Goal: Find specific page/section: Find specific page/section

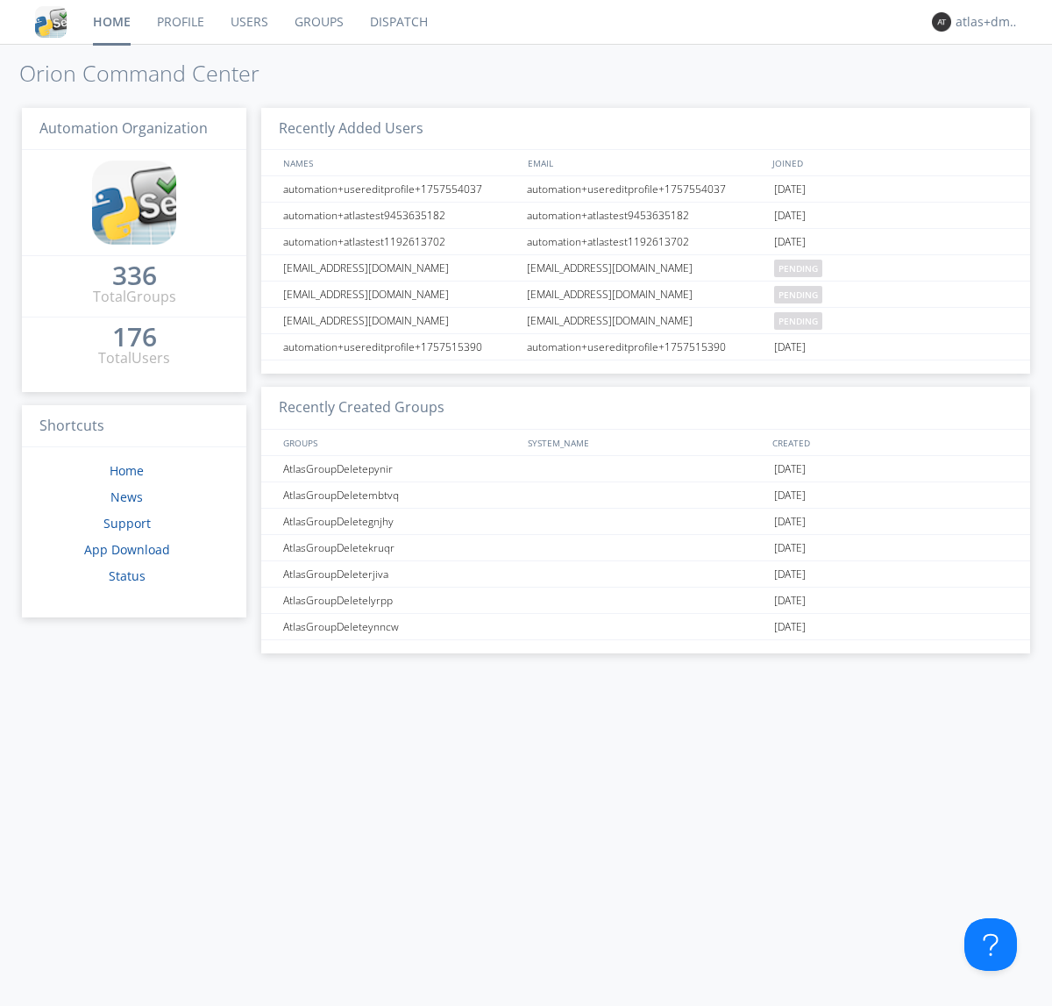
click at [397, 22] on link "Dispatch" at bounding box center [399, 22] width 84 height 44
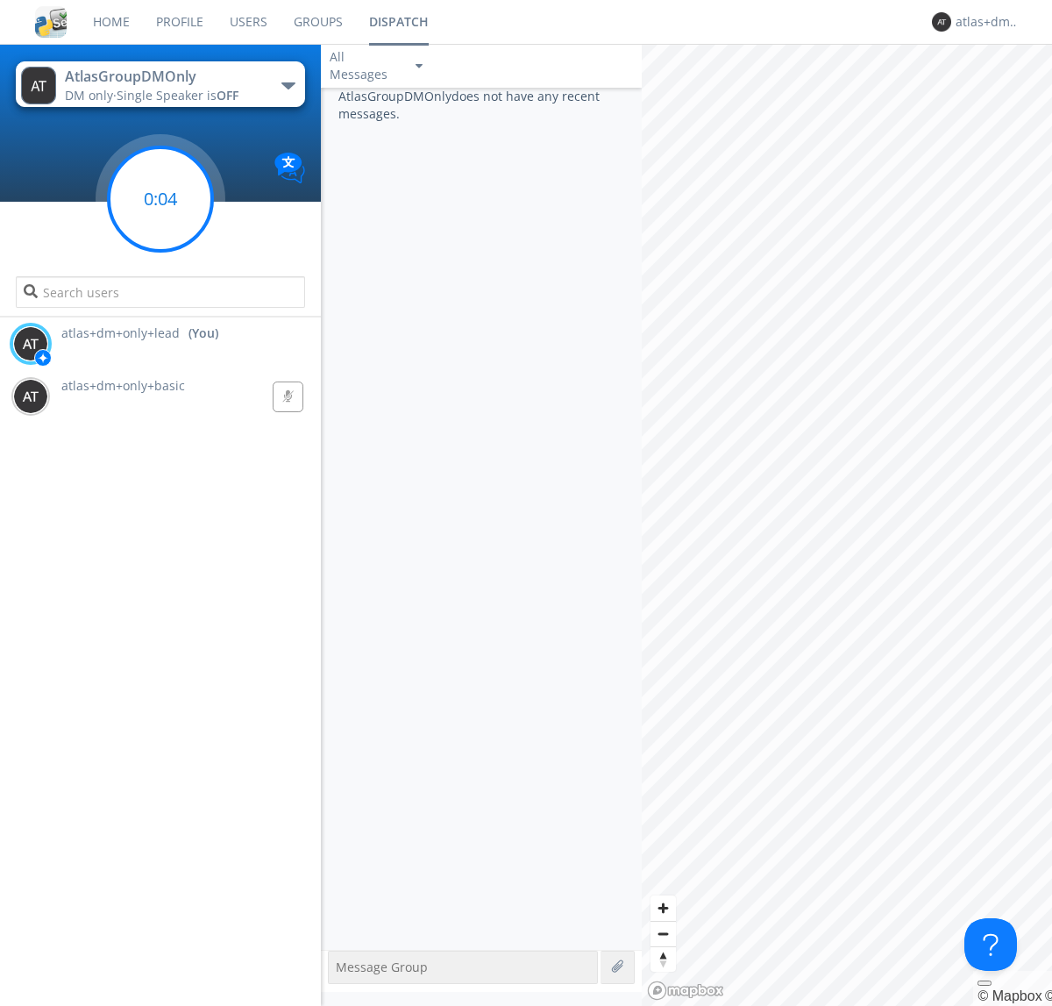
click at [160, 199] on g at bounding box center [160, 198] width 103 height 103
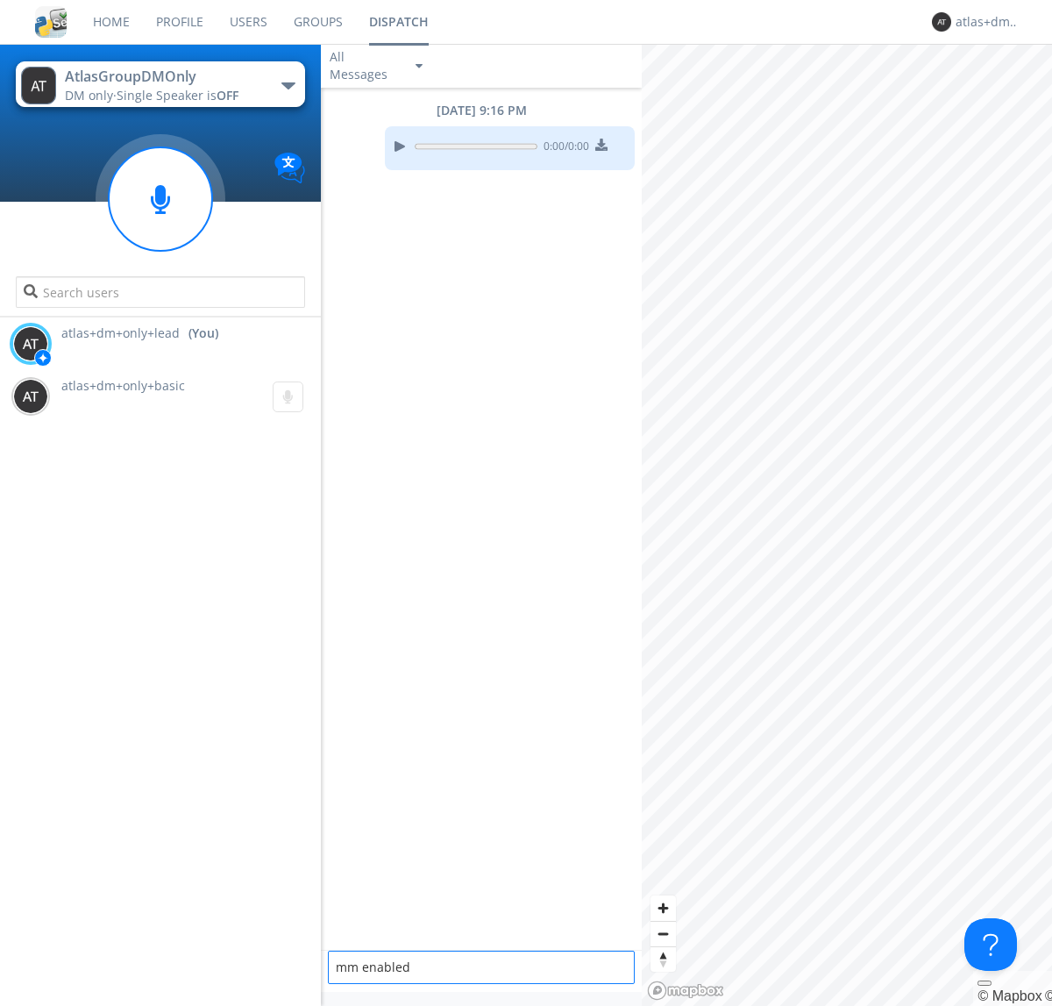
type textarea "mm enabled"
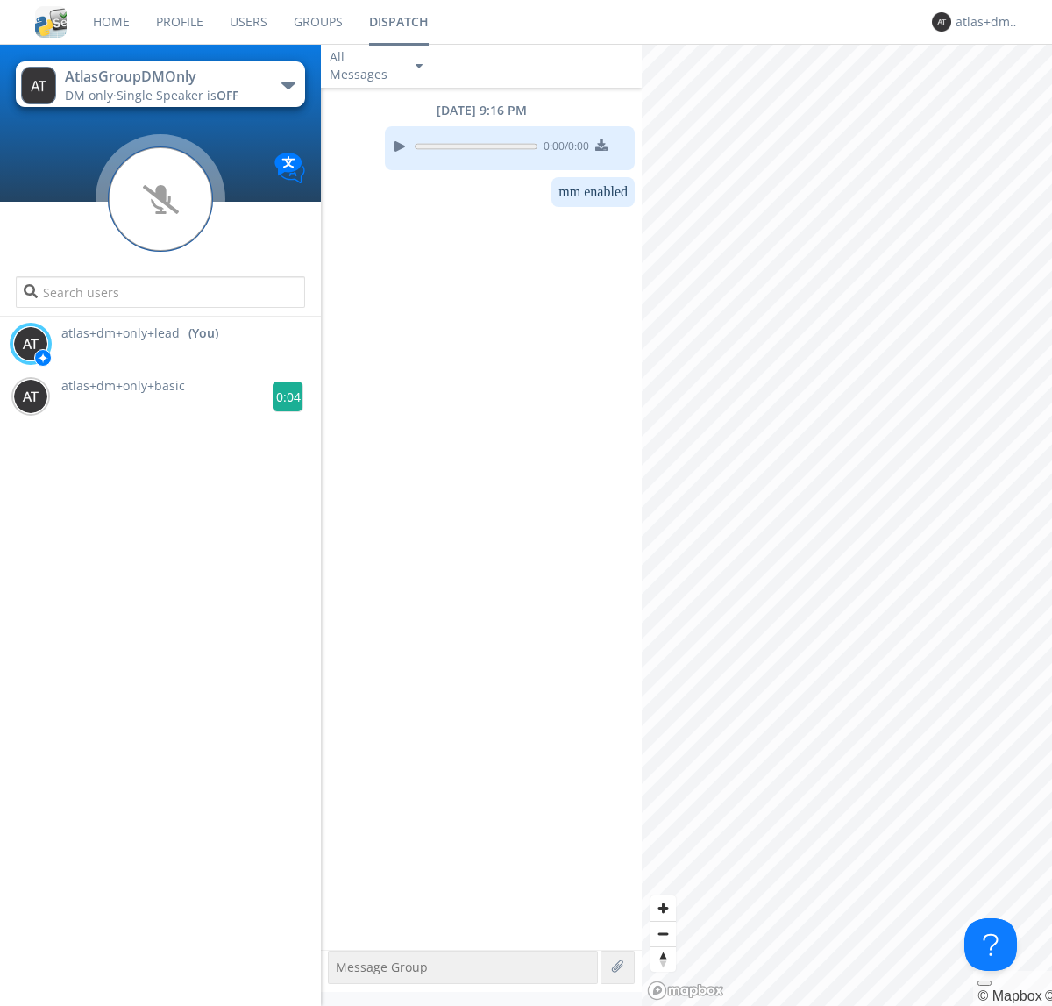
click at [281, 396] on g at bounding box center [288, 396] width 31 height 31
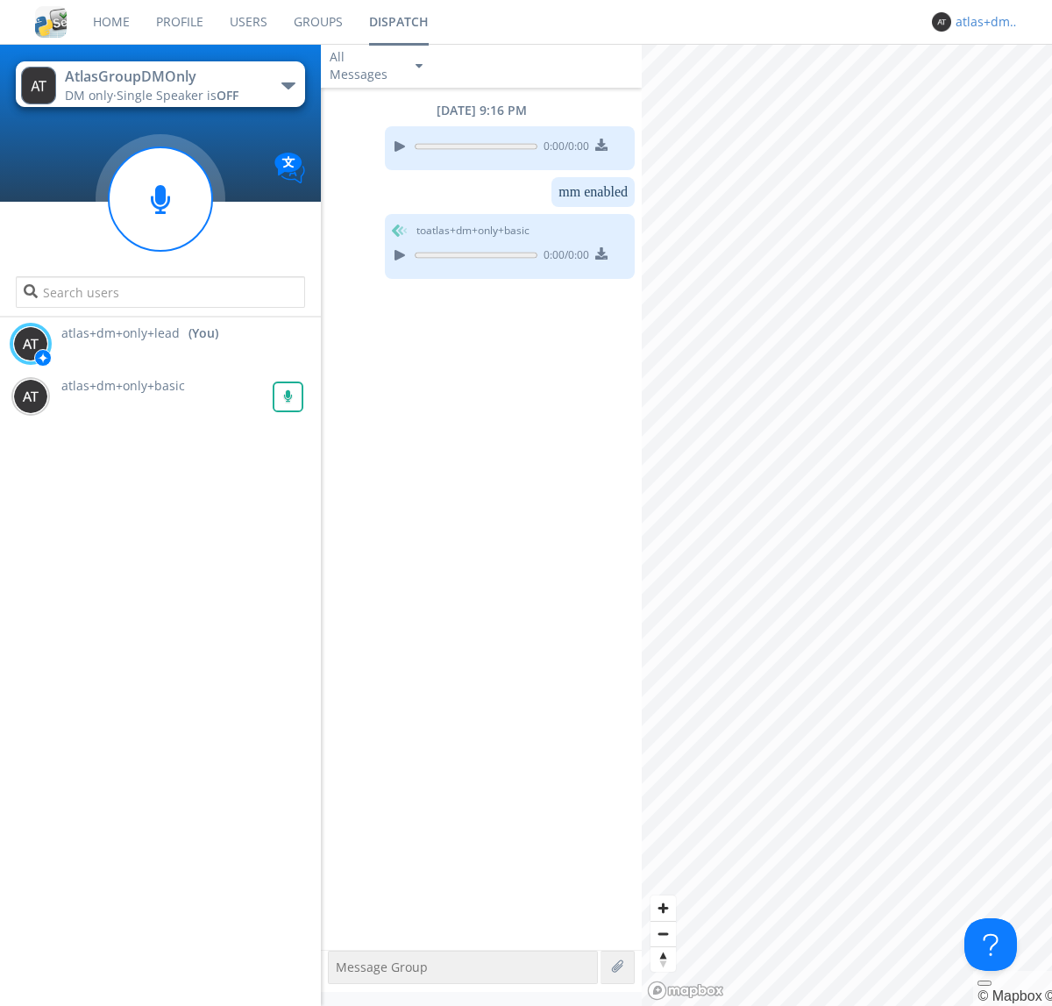
click at [984, 22] on div "atlas+dm+only+lead" at bounding box center [989, 22] width 66 height 18
